Goal: Information Seeking & Learning: Learn about a topic

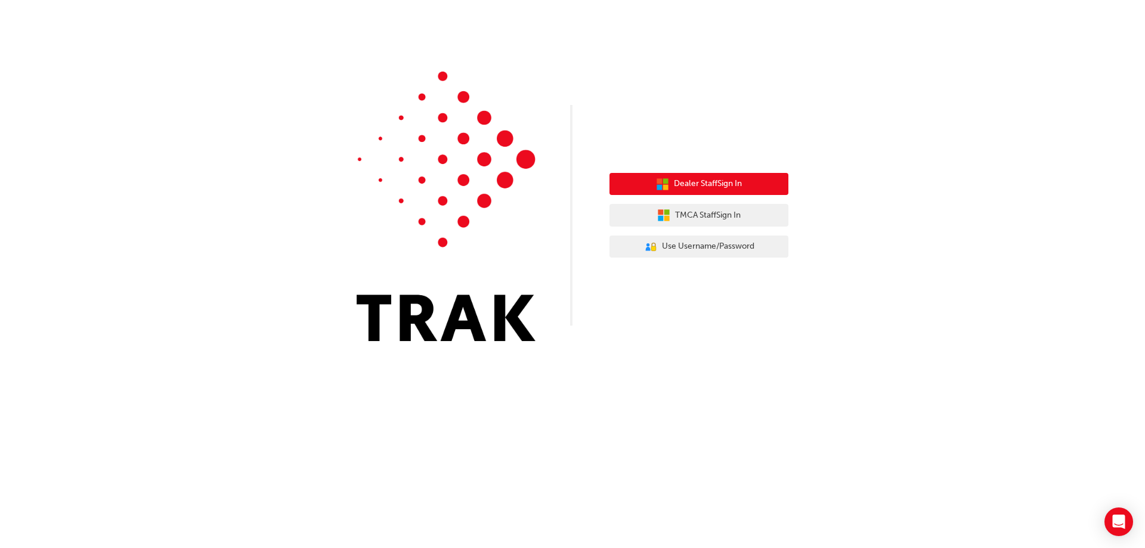
click at [710, 184] on span "Dealer Staff Sign In" at bounding box center [708, 184] width 68 height 14
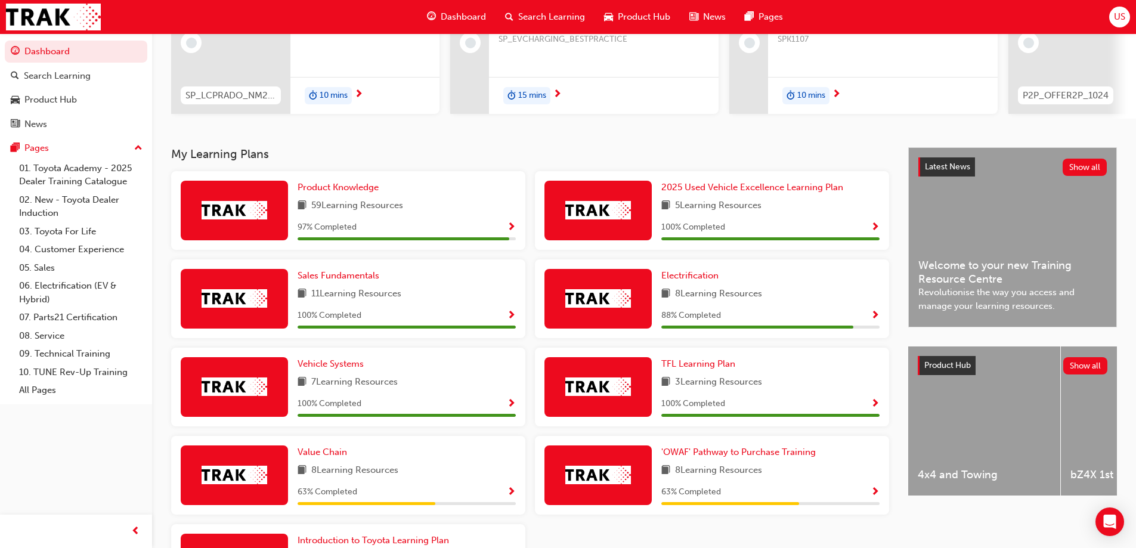
scroll to position [155, 0]
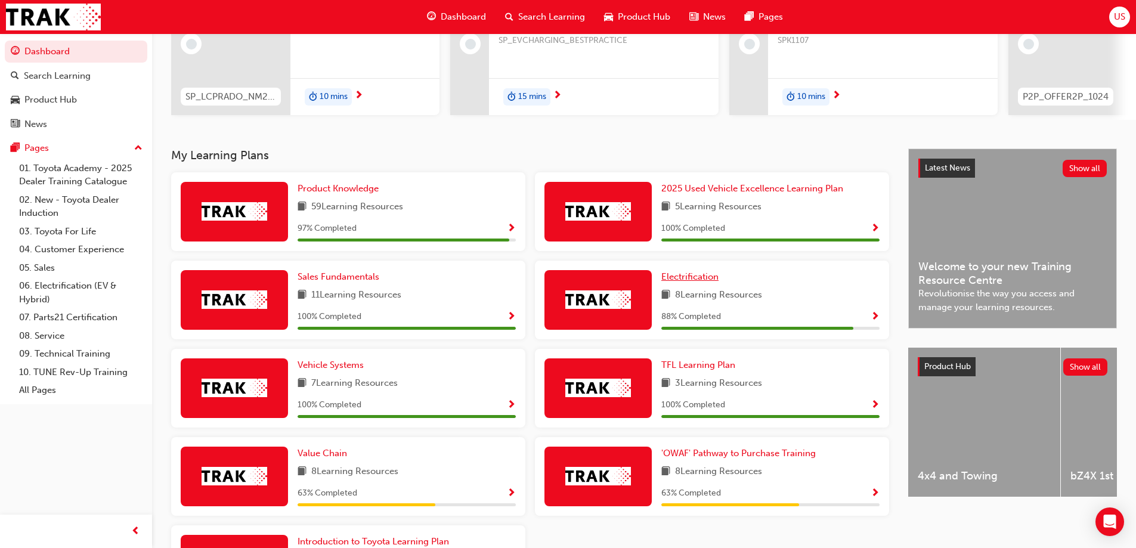
click at [696, 282] on span "Electrification" at bounding box center [689, 276] width 57 height 11
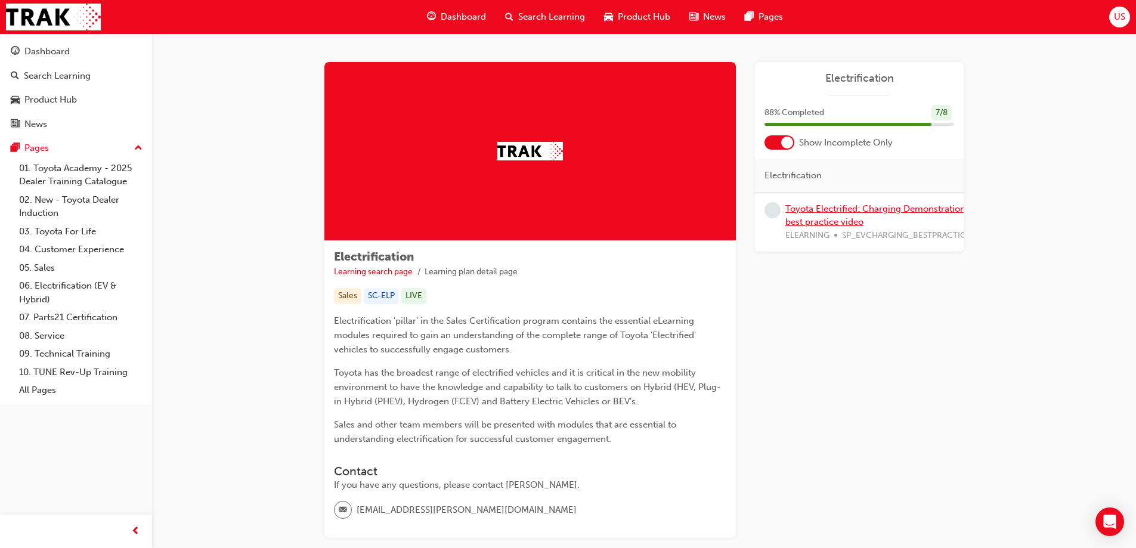
click at [834, 213] on link "Toyota Electrified: Charging Demonstration best practice video" at bounding box center [875, 215] width 180 height 24
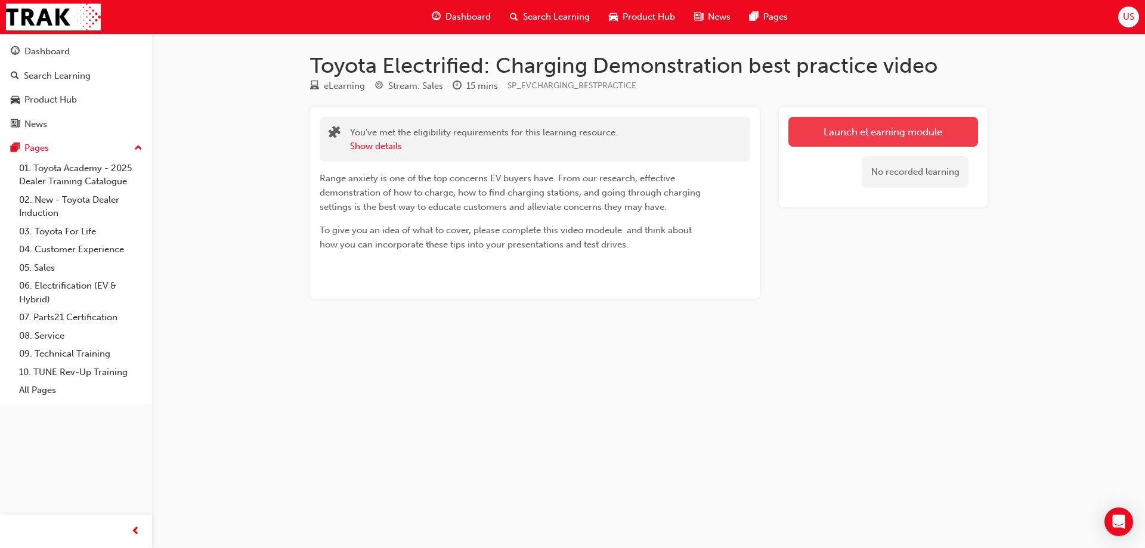
click at [886, 134] on link "Launch eLearning module" at bounding box center [883, 132] width 190 height 30
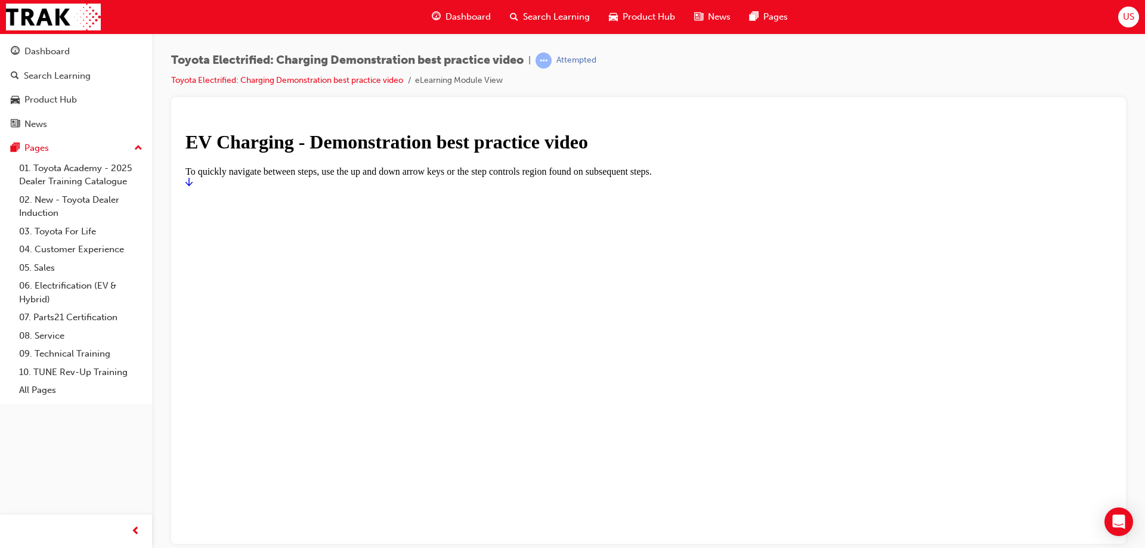
click at [193, 185] on icon "Start" at bounding box center [188, 181] width 7 height 8
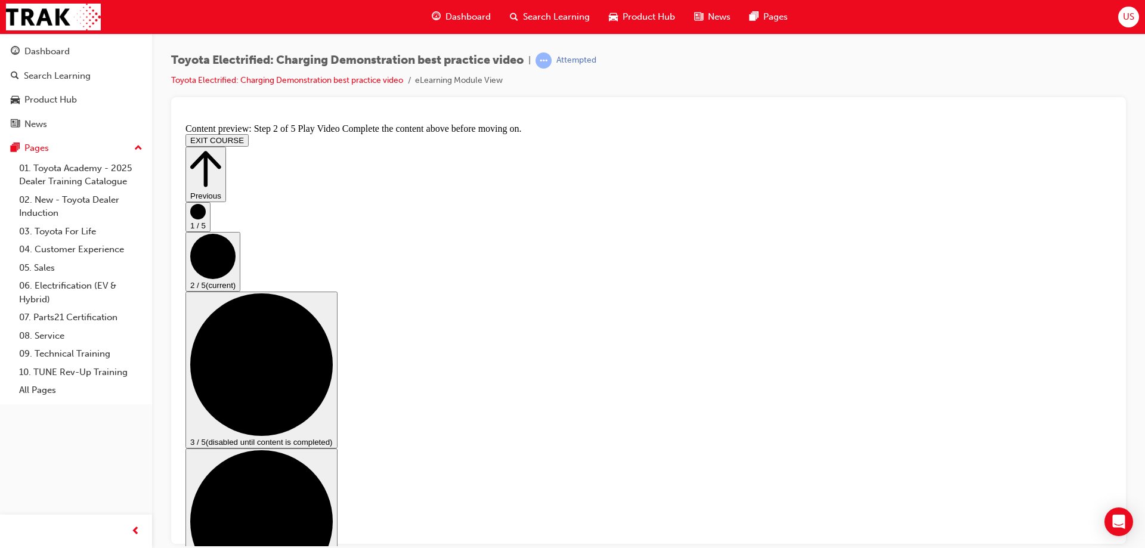
click at [249, 134] on button "EXIT COURSE" at bounding box center [216, 140] width 63 height 13
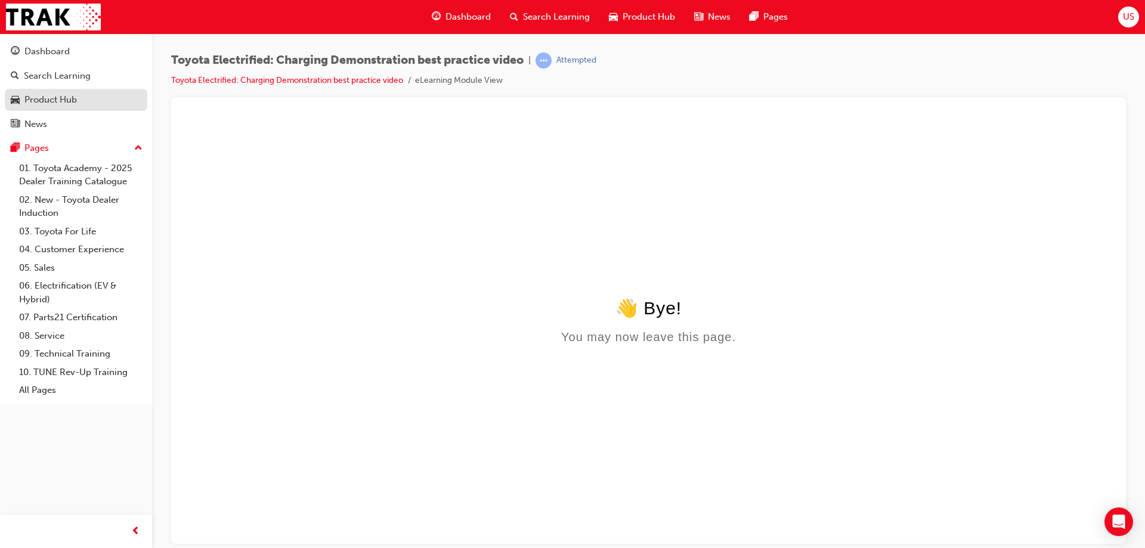
click at [64, 98] on div "Product Hub" at bounding box center [50, 100] width 52 height 14
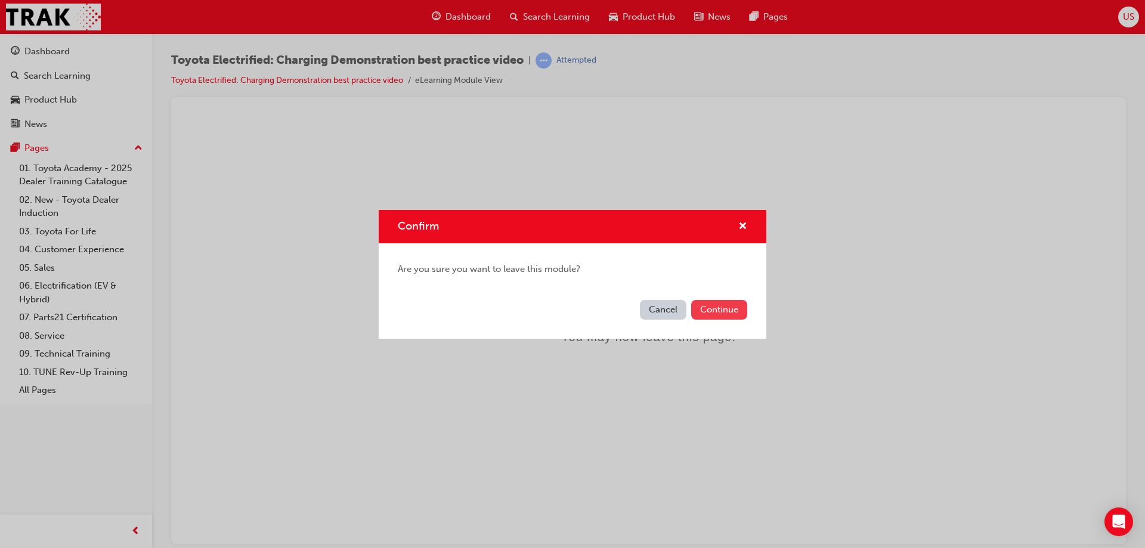
click at [716, 311] on button "Continue" at bounding box center [719, 310] width 56 height 20
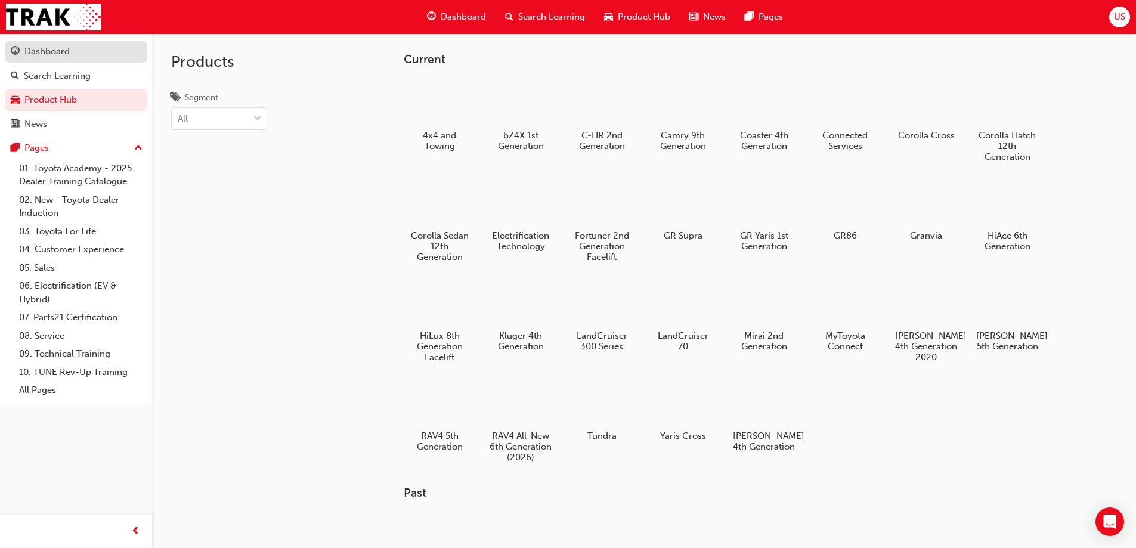
click at [53, 52] on div "Dashboard" at bounding box center [46, 52] width 45 height 14
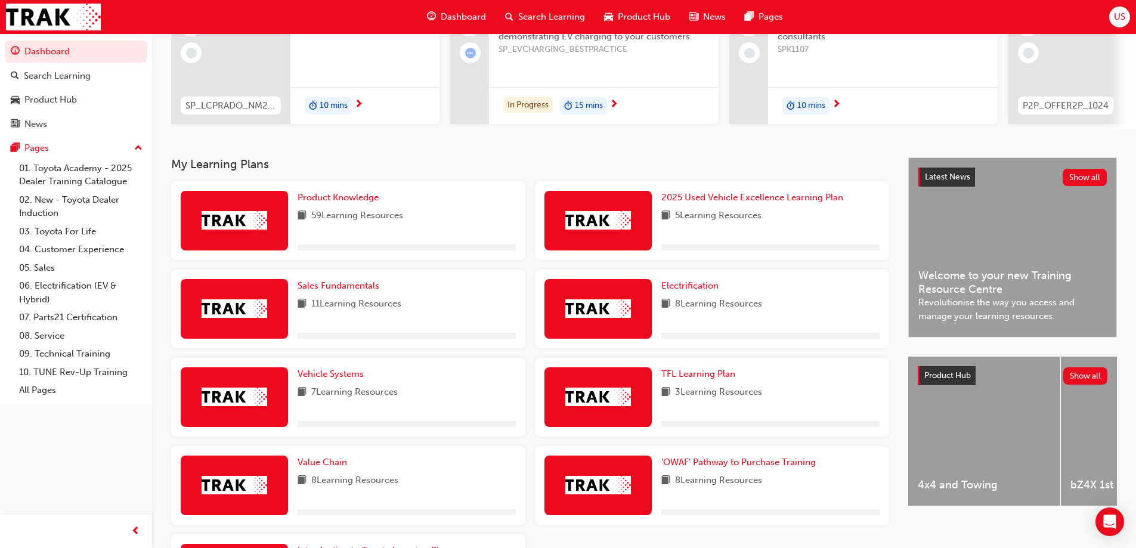
scroll to position [179, 0]
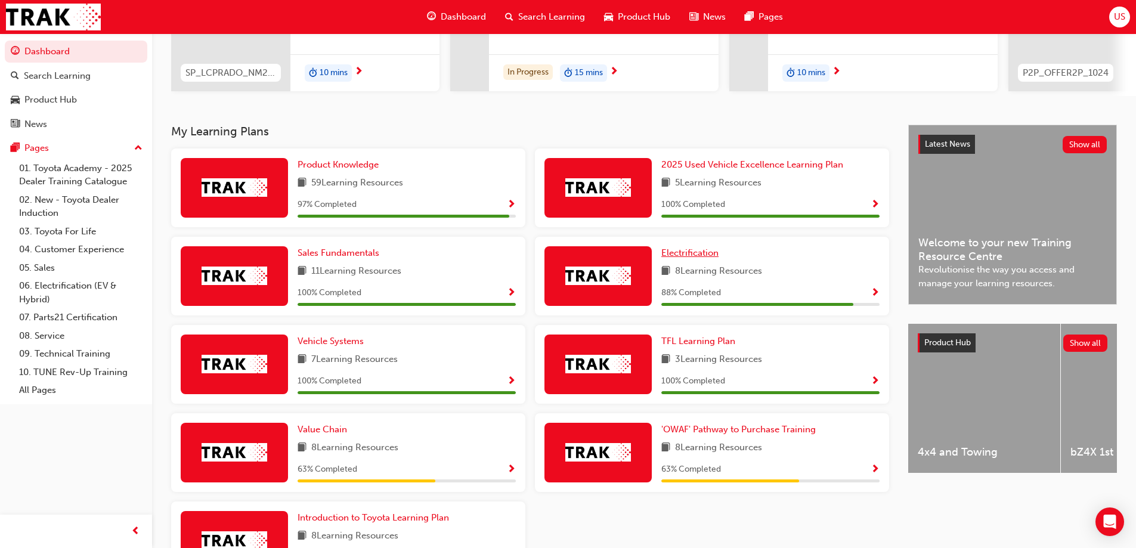
click at [701, 256] on span "Electrification" at bounding box center [689, 252] width 57 height 11
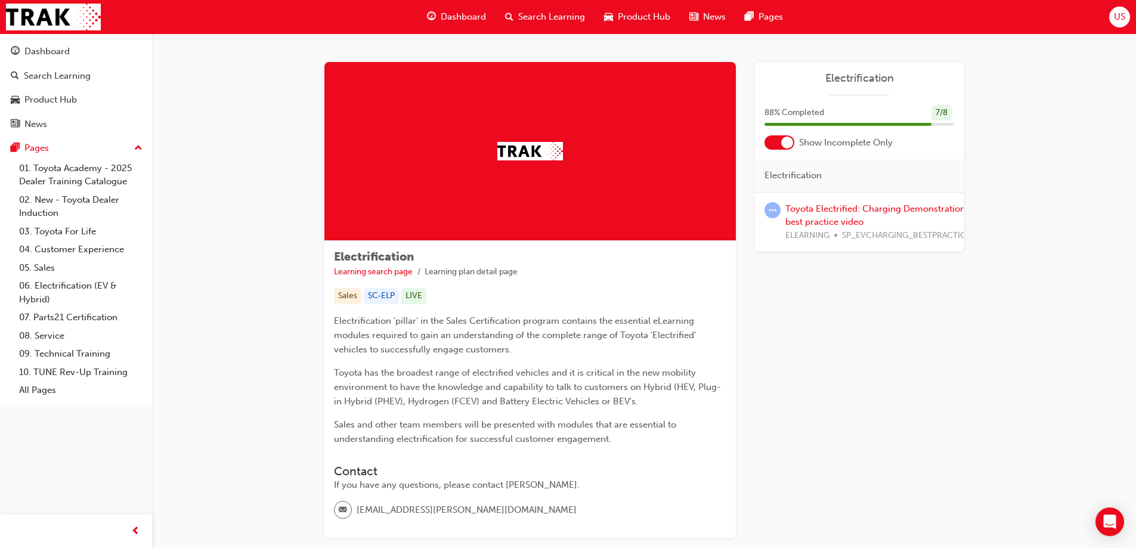
click at [788, 142] on div at bounding box center [787, 143] width 12 height 12
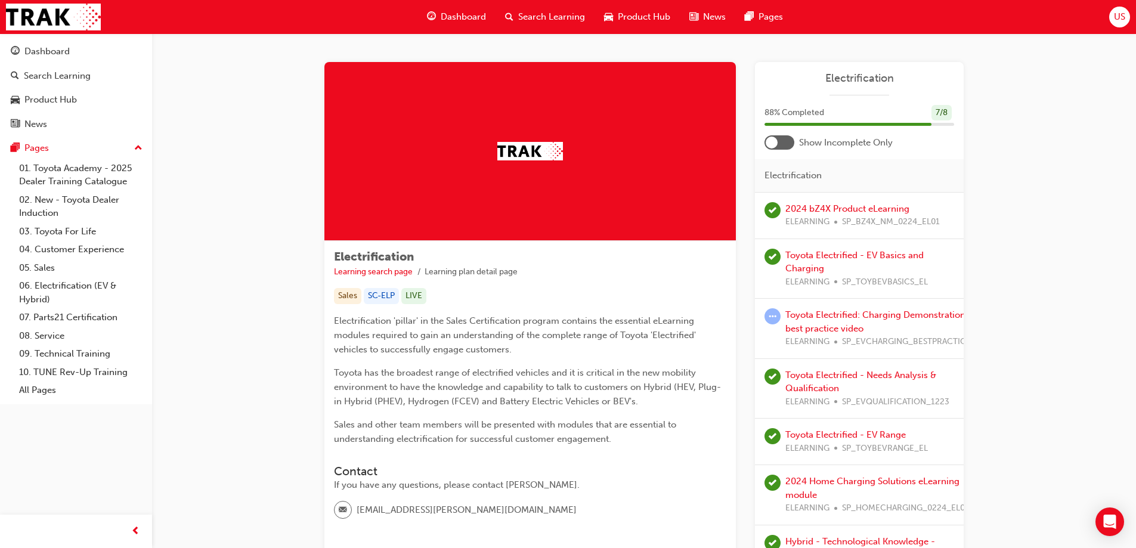
click at [784, 143] on div at bounding box center [779, 142] width 30 height 14
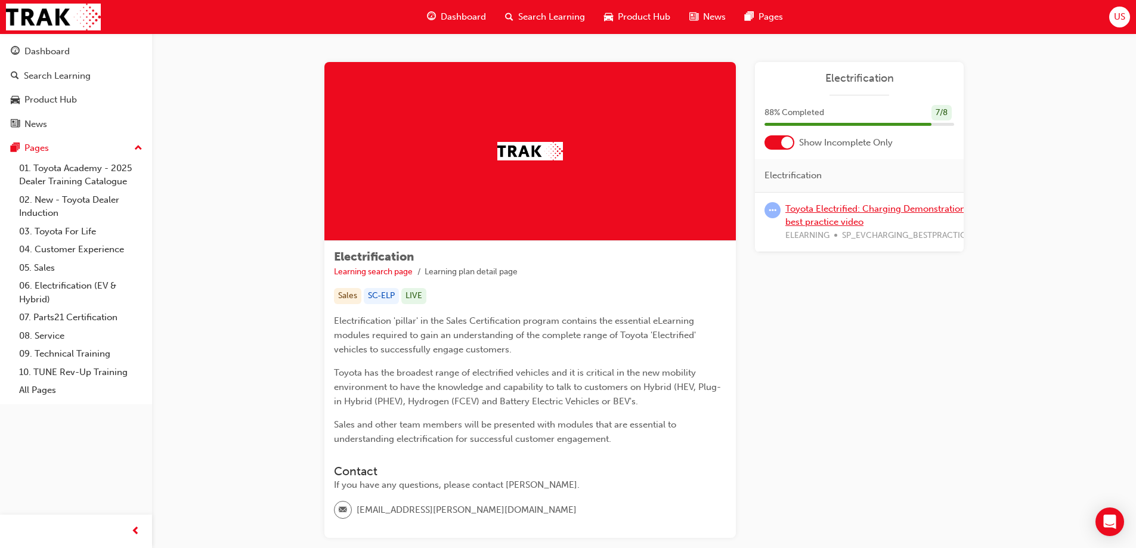
click at [829, 212] on link "Toyota Electrified: Charging Demonstration best practice video" at bounding box center [875, 215] width 180 height 24
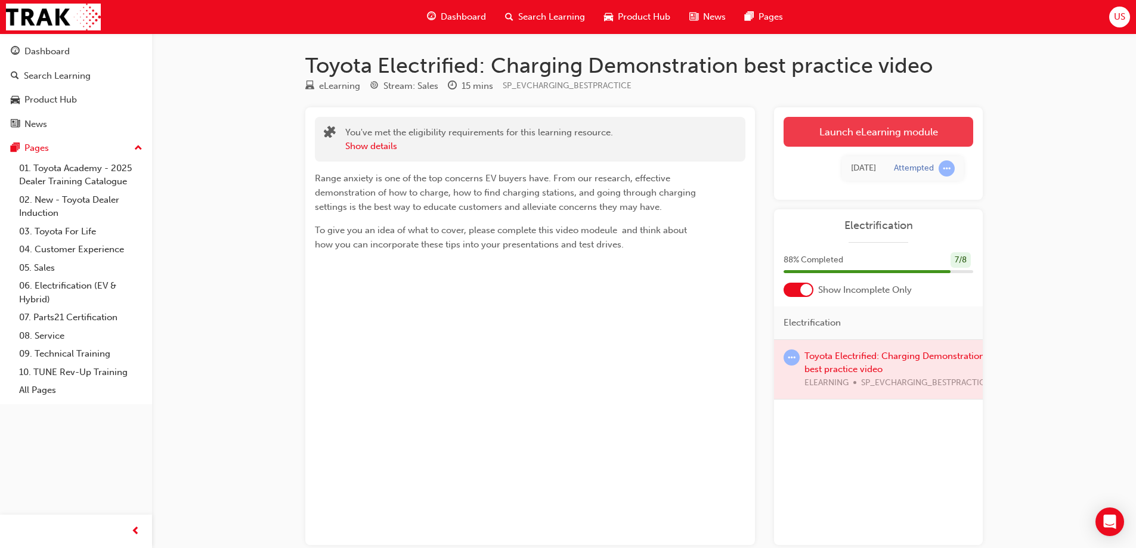
click at [871, 132] on link "Launch eLearning module" at bounding box center [878, 132] width 190 height 30
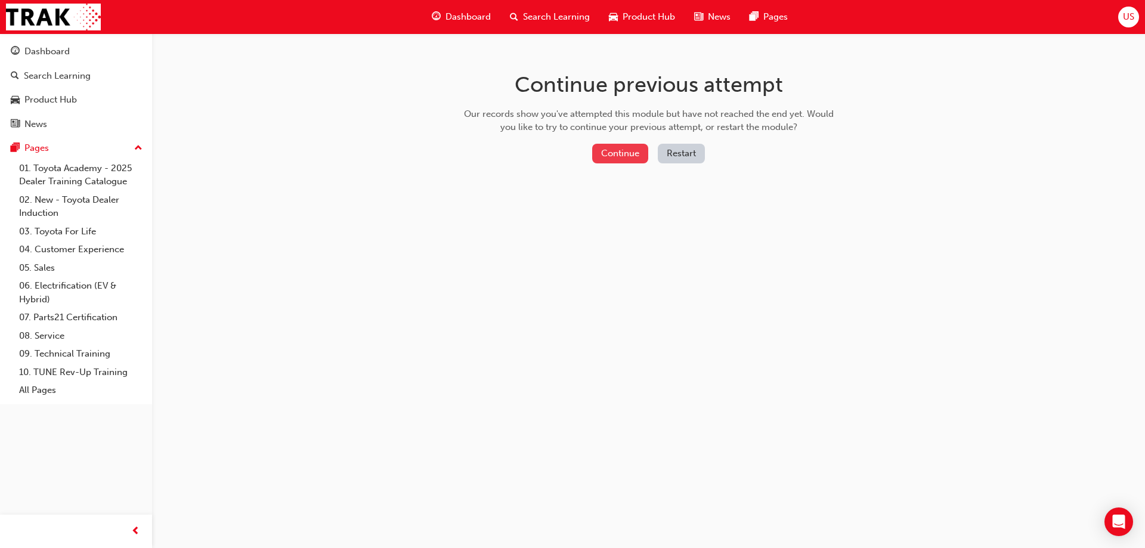
click at [621, 152] on button "Continue" at bounding box center [620, 154] width 56 height 20
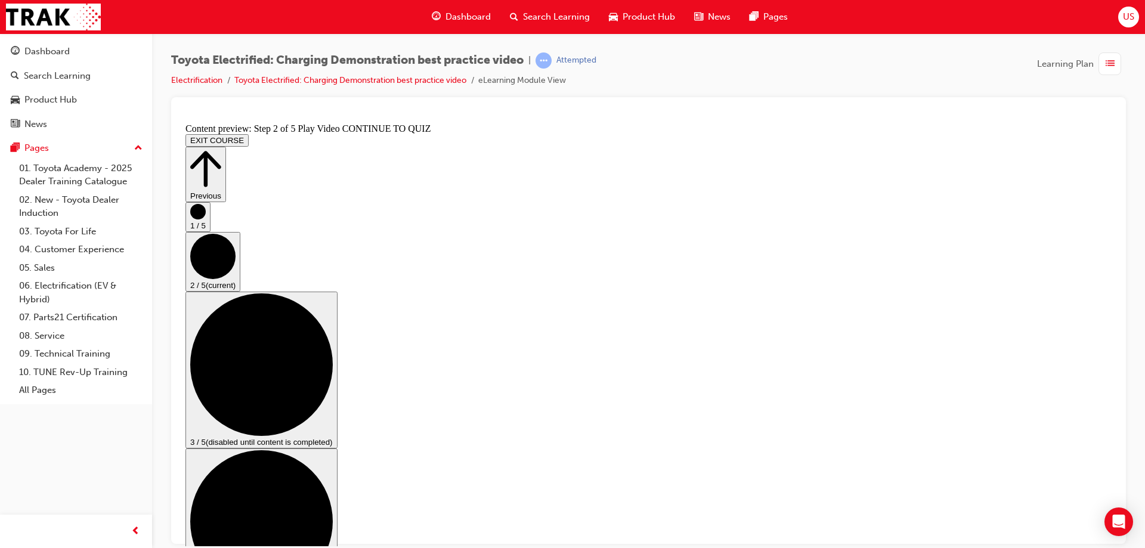
scroll to position [60, 0]
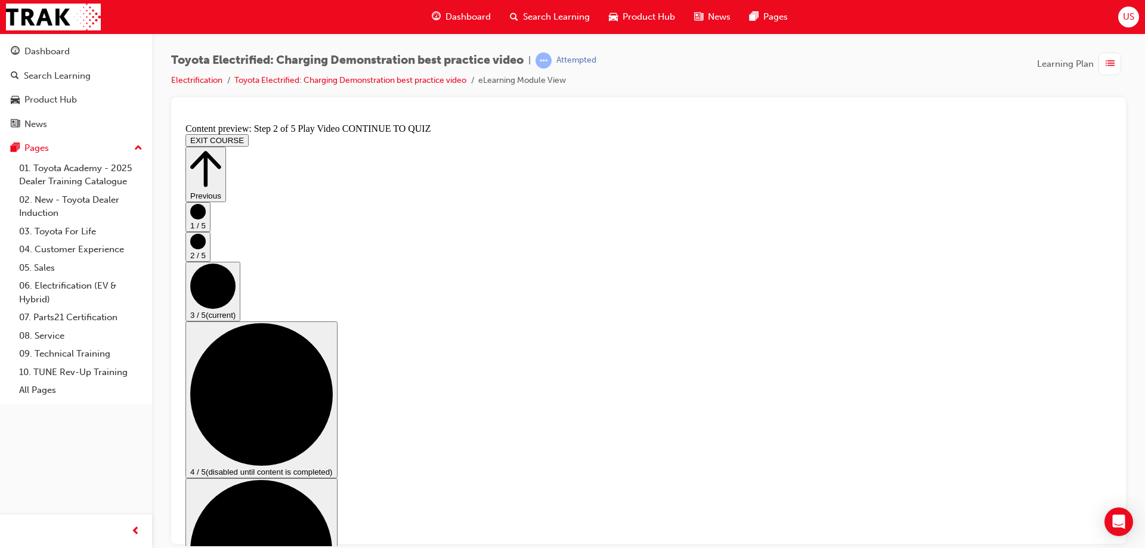
checkbox input "true"
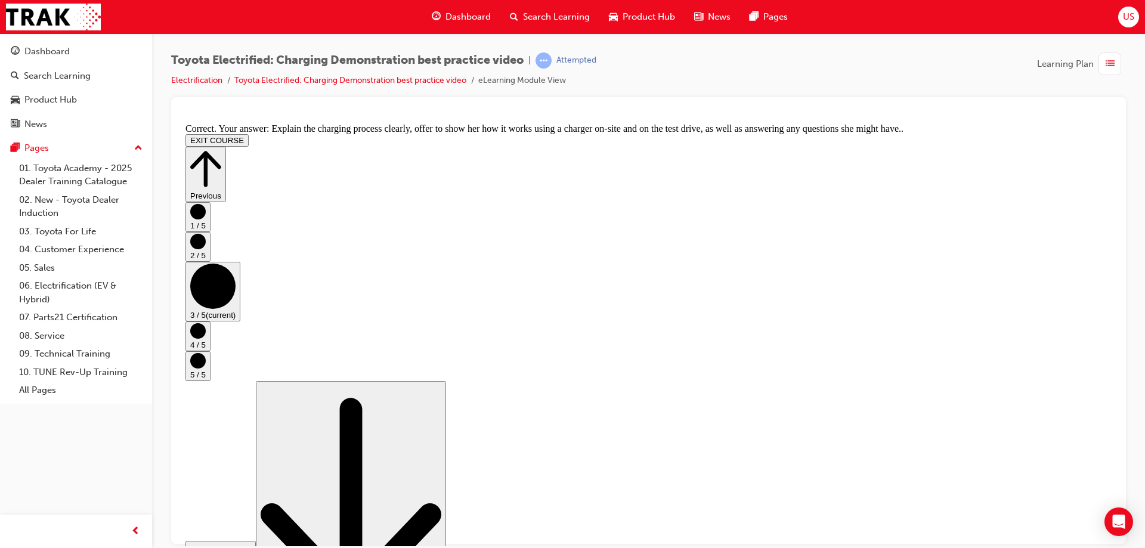
scroll to position [221, 0]
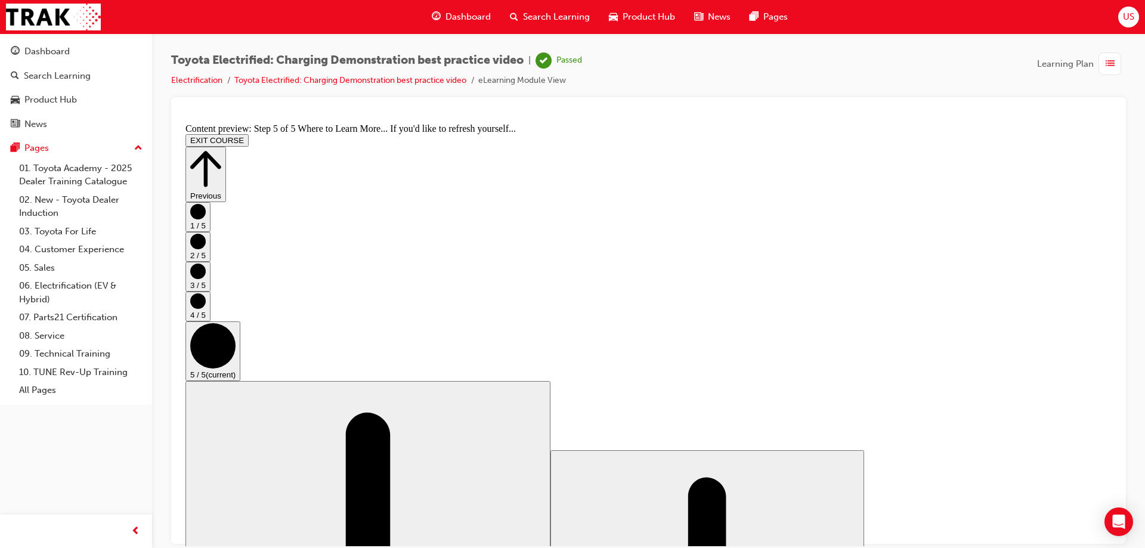
scroll to position [121, 0]
click at [249, 134] on button "EXIT COURSE" at bounding box center [216, 140] width 63 height 13
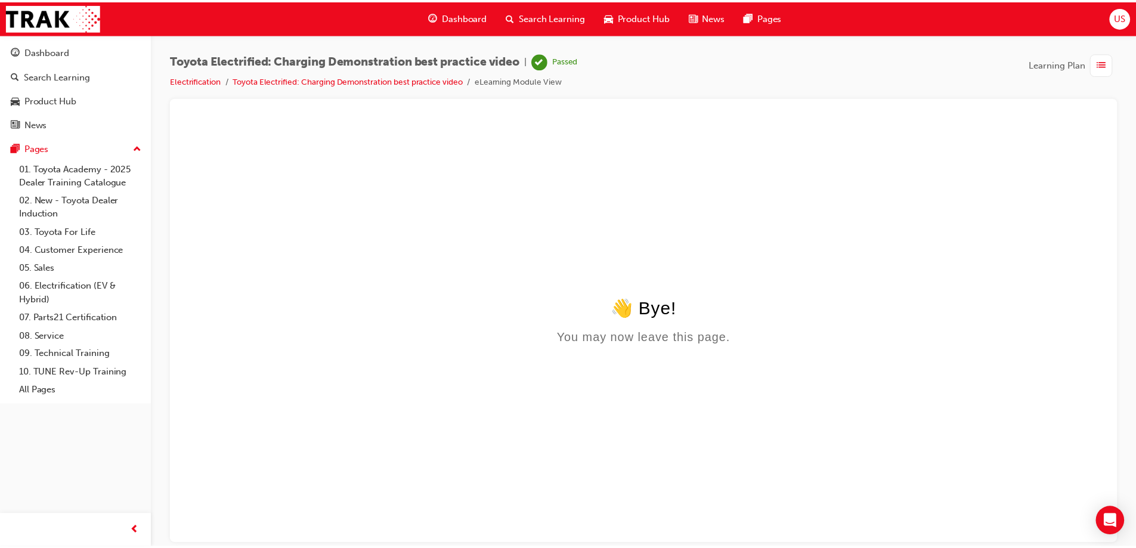
scroll to position [0, 0]
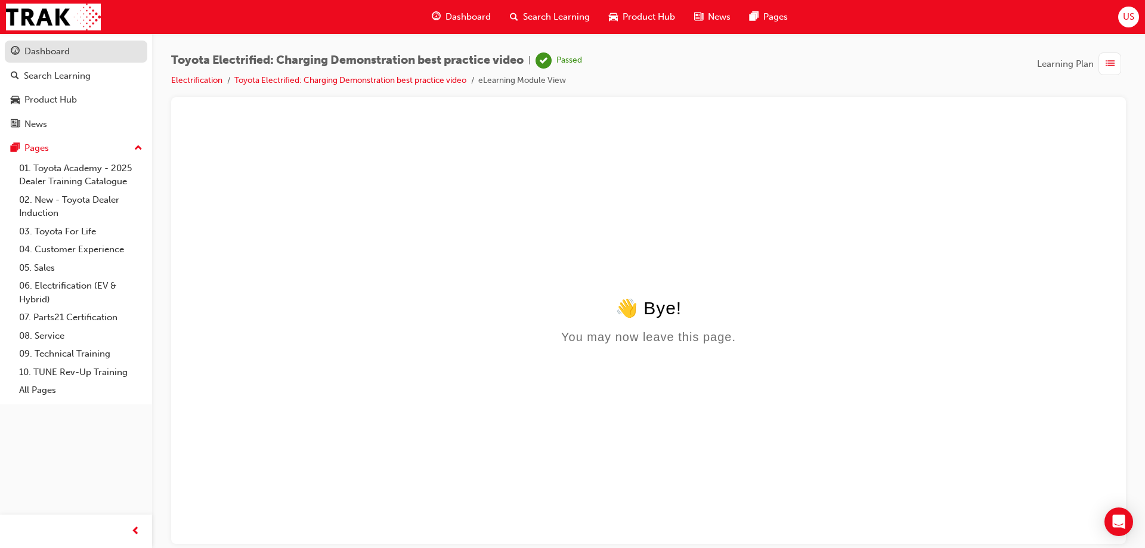
click at [57, 51] on div "Dashboard" at bounding box center [46, 52] width 45 height 14
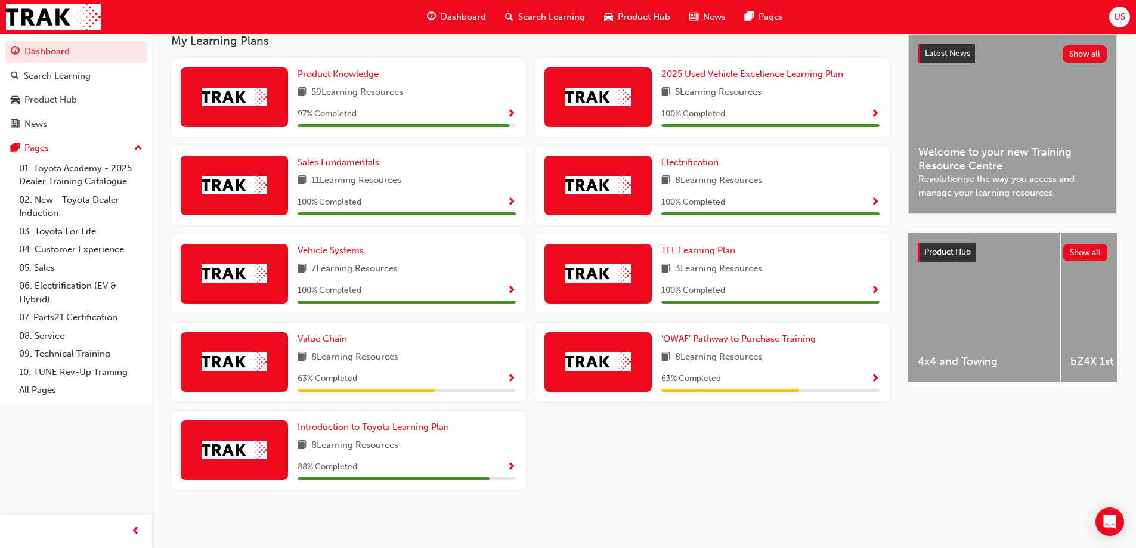
scroll to position [274, 0]
click at [361, 431] on span "Introduction to Toyota Learning Plan" at bounding box center [373, 427] width 151 height 11
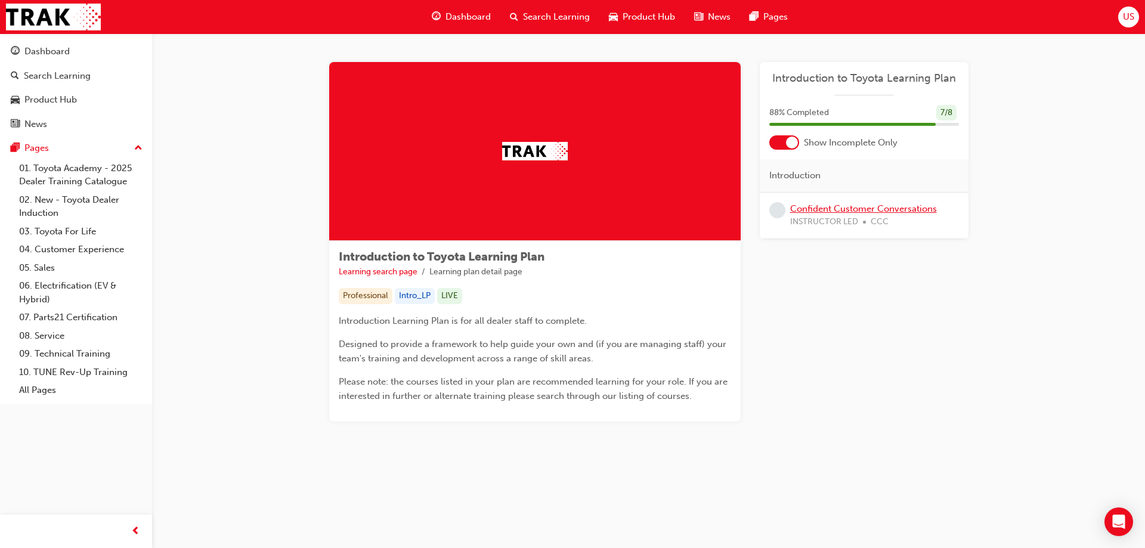
click at [853, 207] on link "Confident Customer Conversations" at bounding box center [863, 208] width 147 height 11
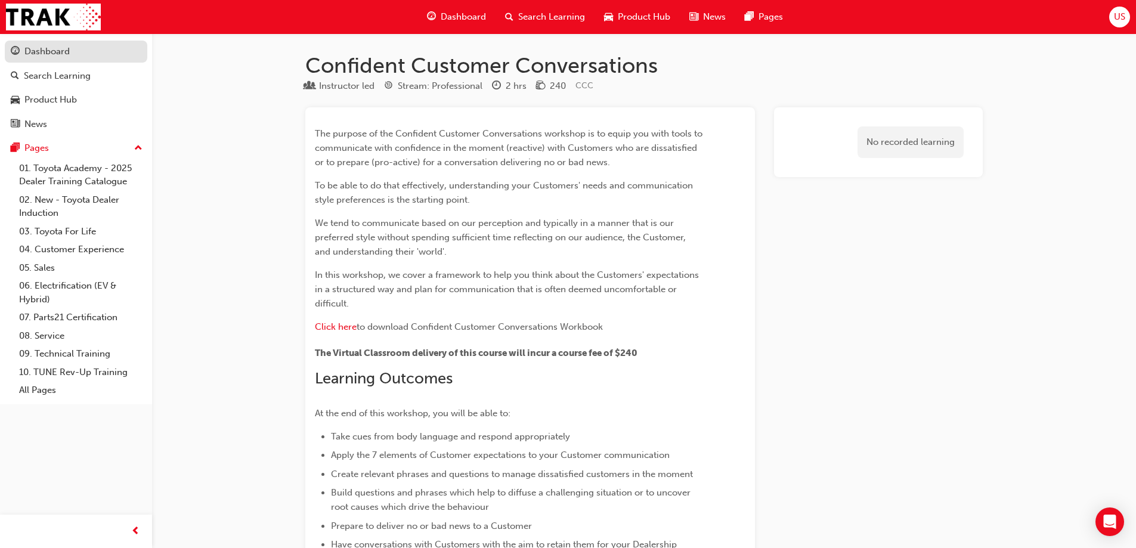
click at [49, 58] on div "Dashboard" at bounding box center [46, 52] width 45 height 14
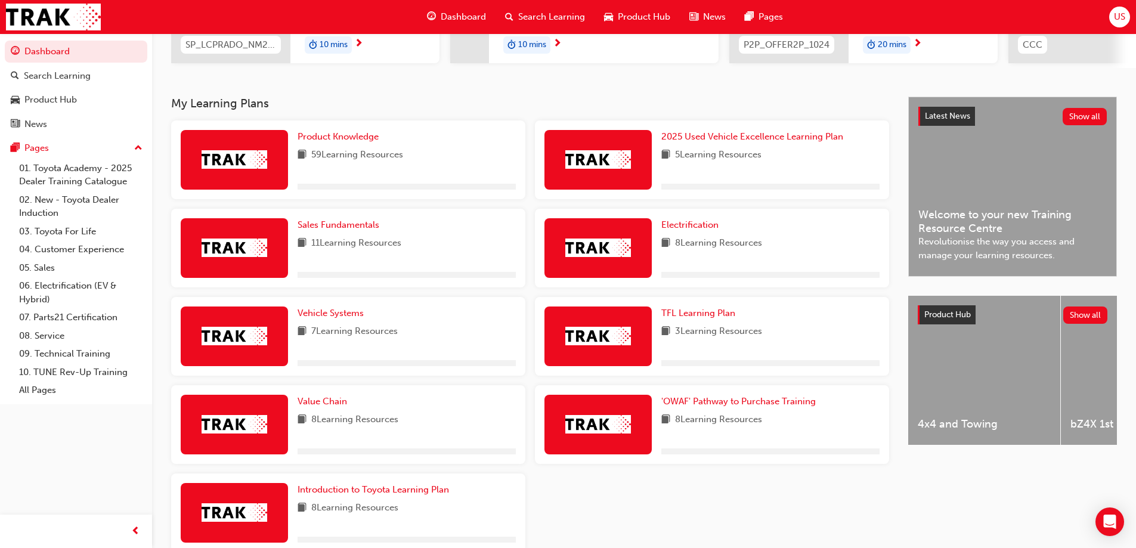
scroll to position [274, 0]
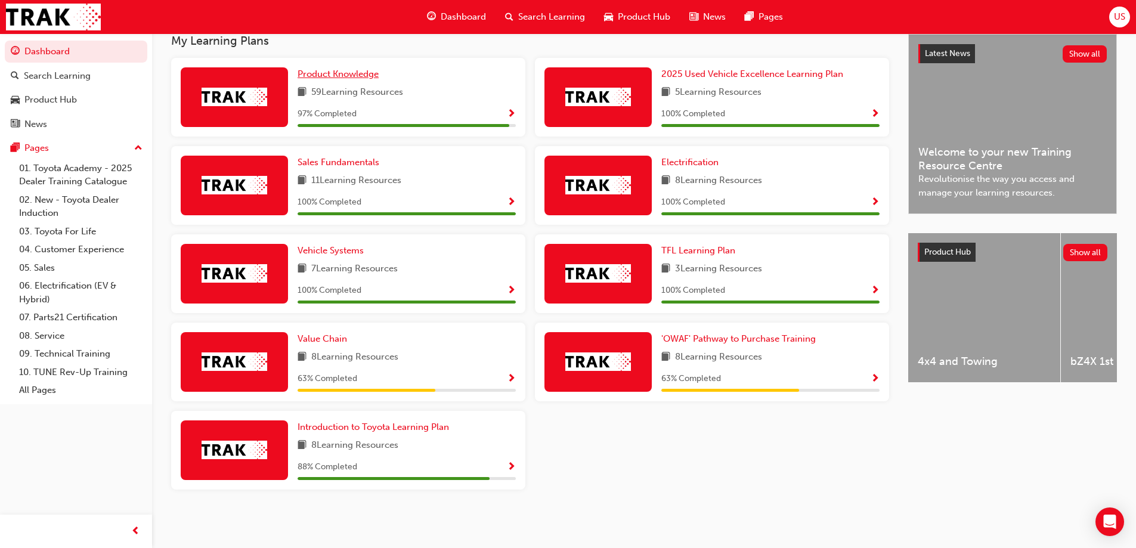
click at [337, 72] on span "Product Knowledge" at bounding box center [338, 74] width 81 height 11
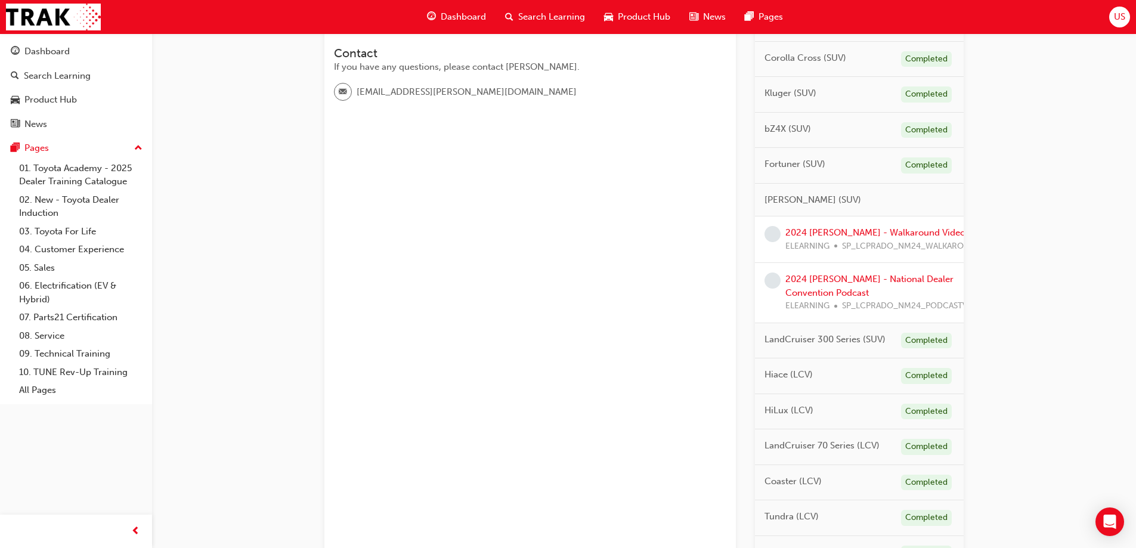
scroll to position [417, 0]
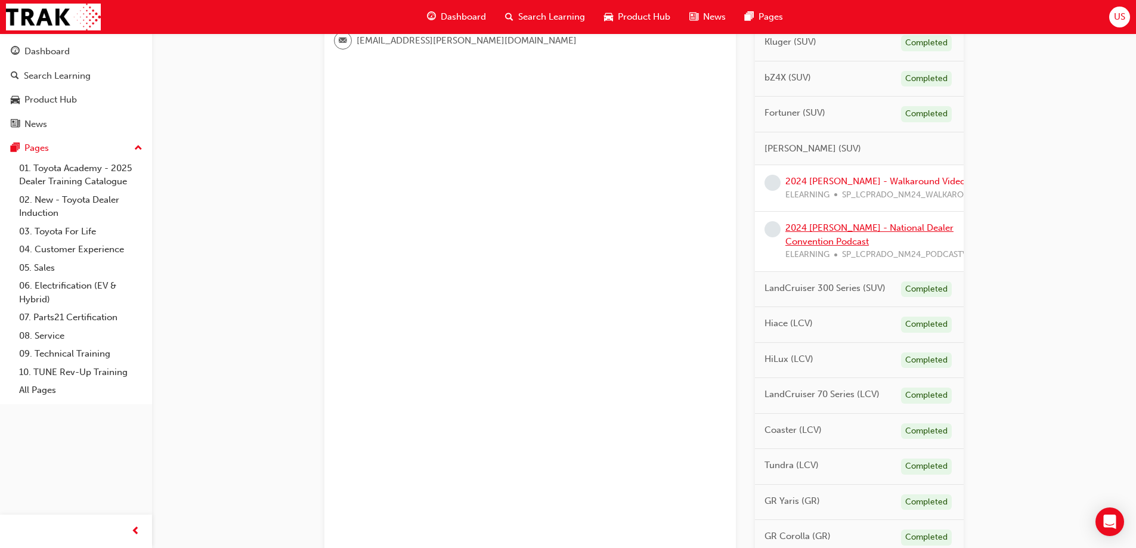
click at [838, 228] on link "2024 LC Prado - National Dealer Convention Podcast" at bounding box center [869, 234] width 168 height 24
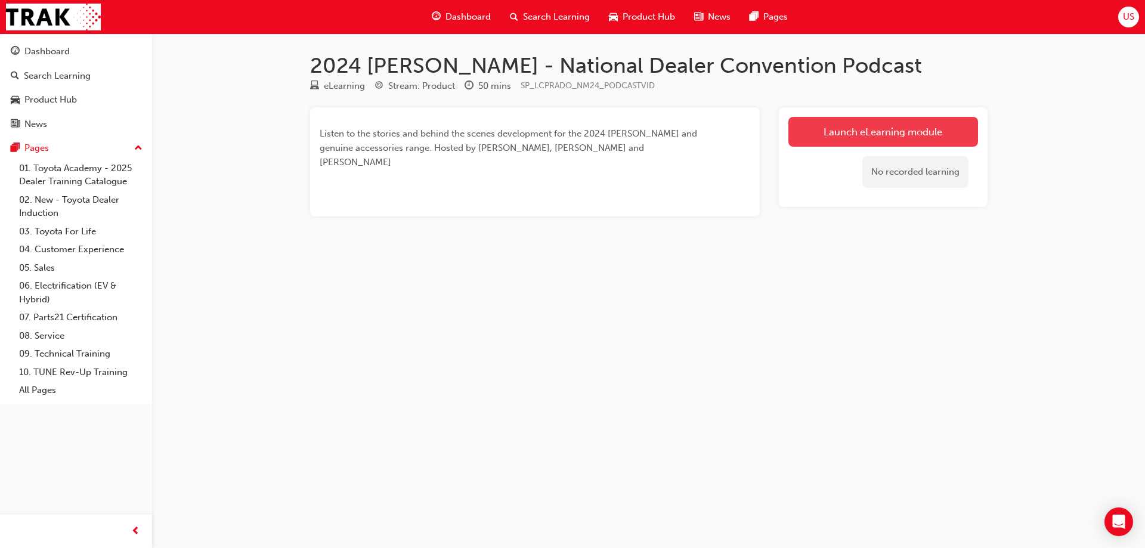
click at [861, 131] on link "Launch eLearning module" at bounding box center [883, 132] width 190 height 30
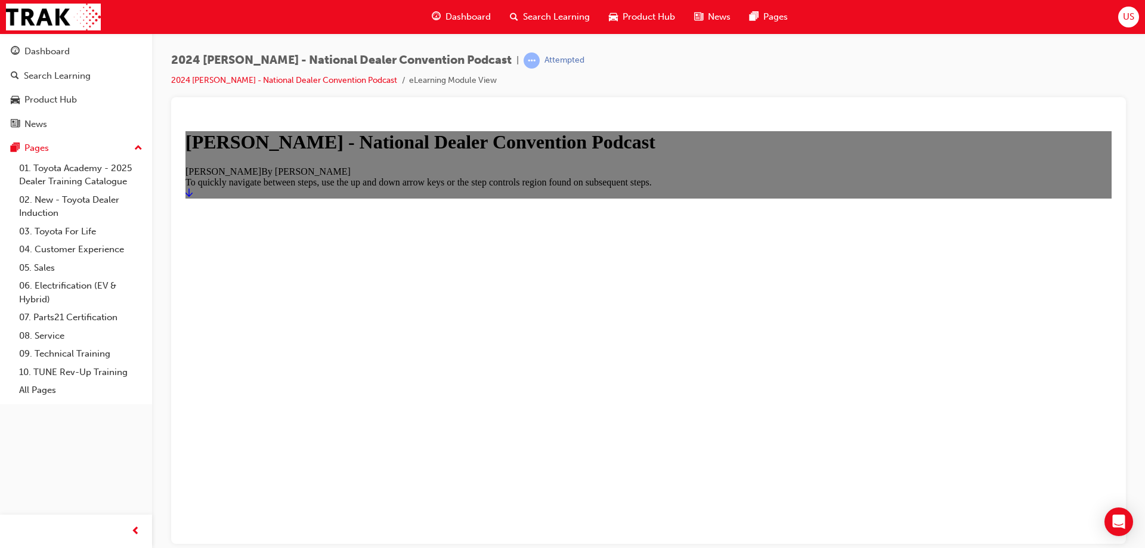
click at [193, 196] on icon "Start" at bounding box center [188, 192] width 7 height 8
